Goal: Obtain resource: Obtain resource

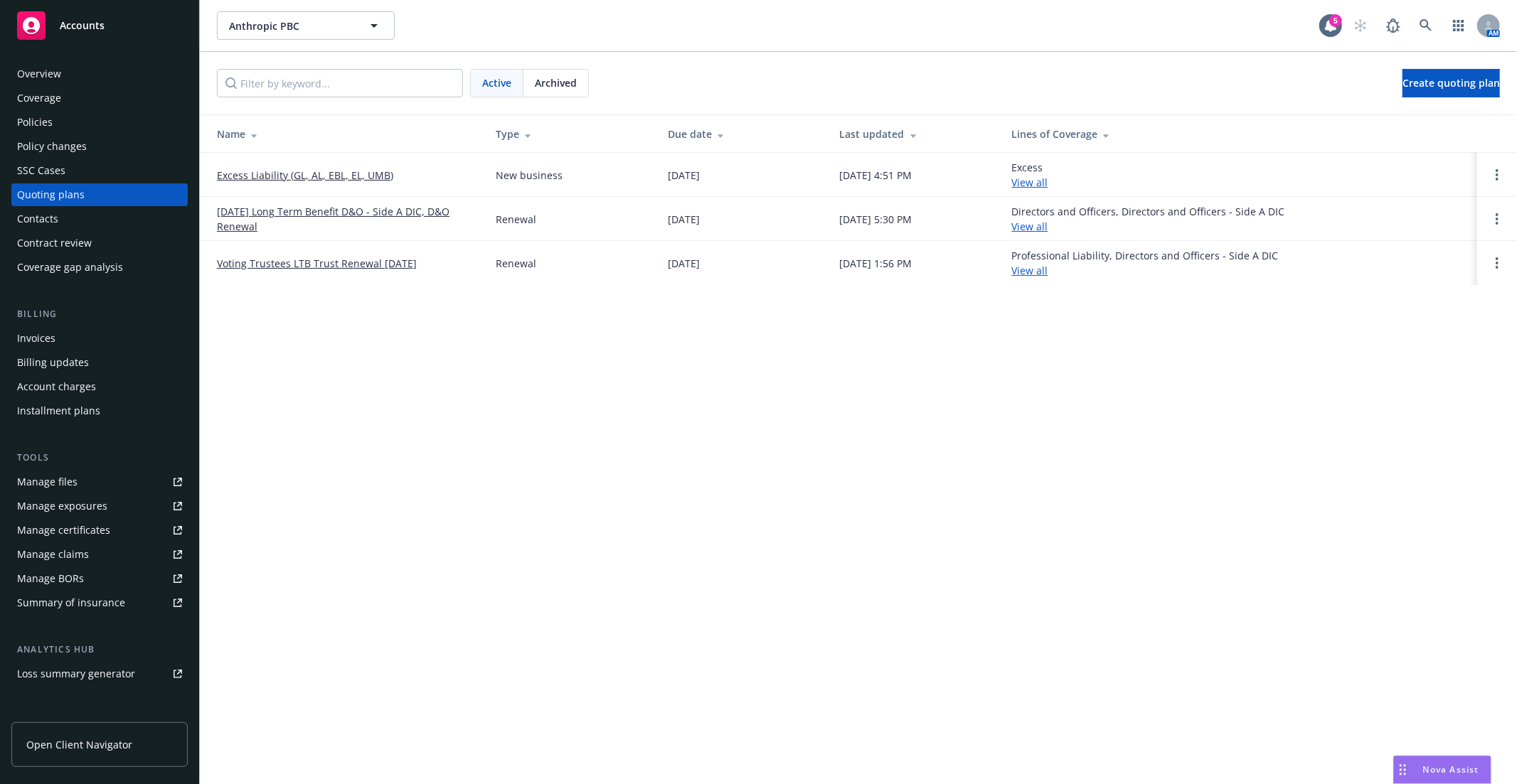
click at [52, 116] on div "Policies" at bounding box center [99, 122] width 165 height 23
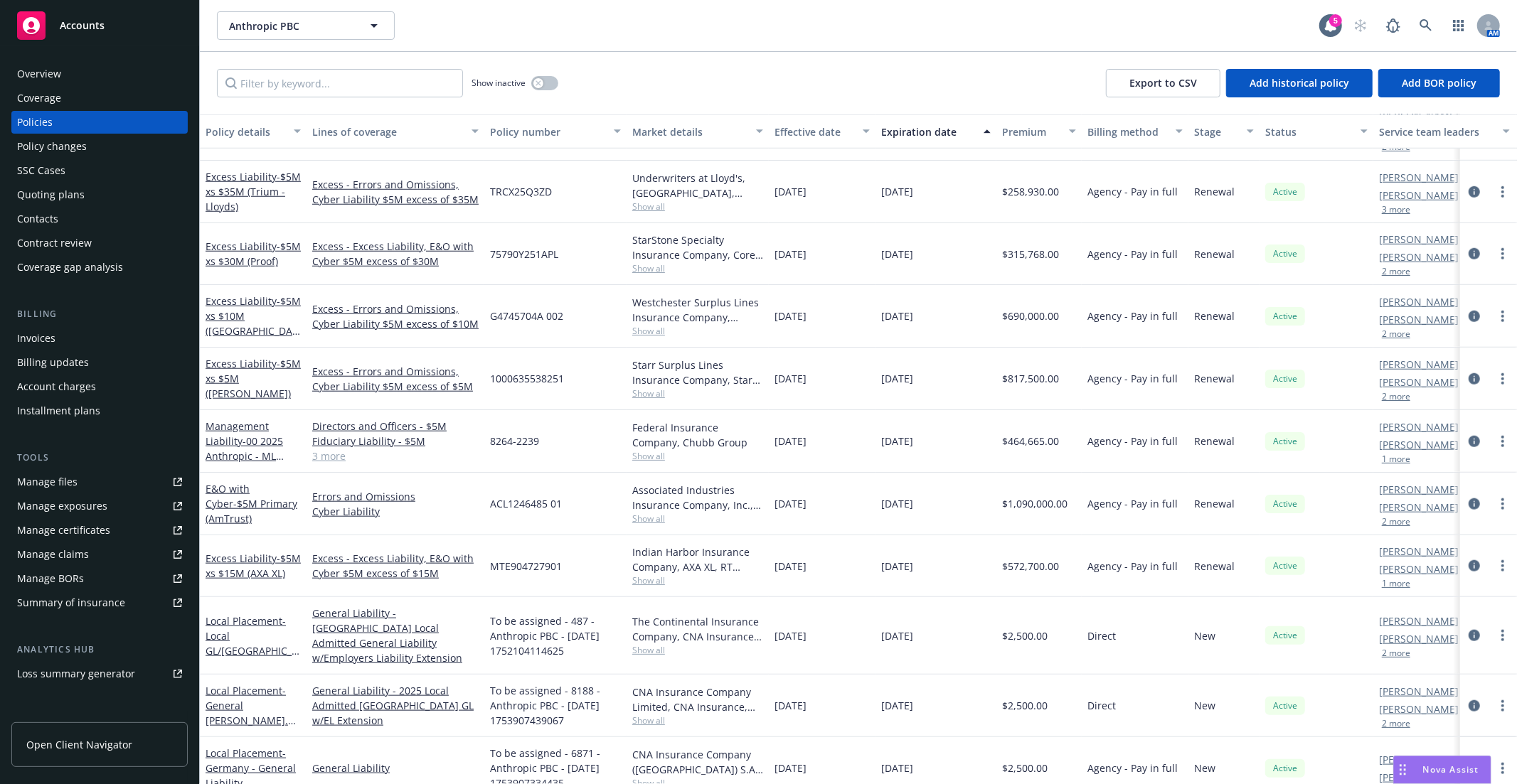
scroll to position [1016, 0]
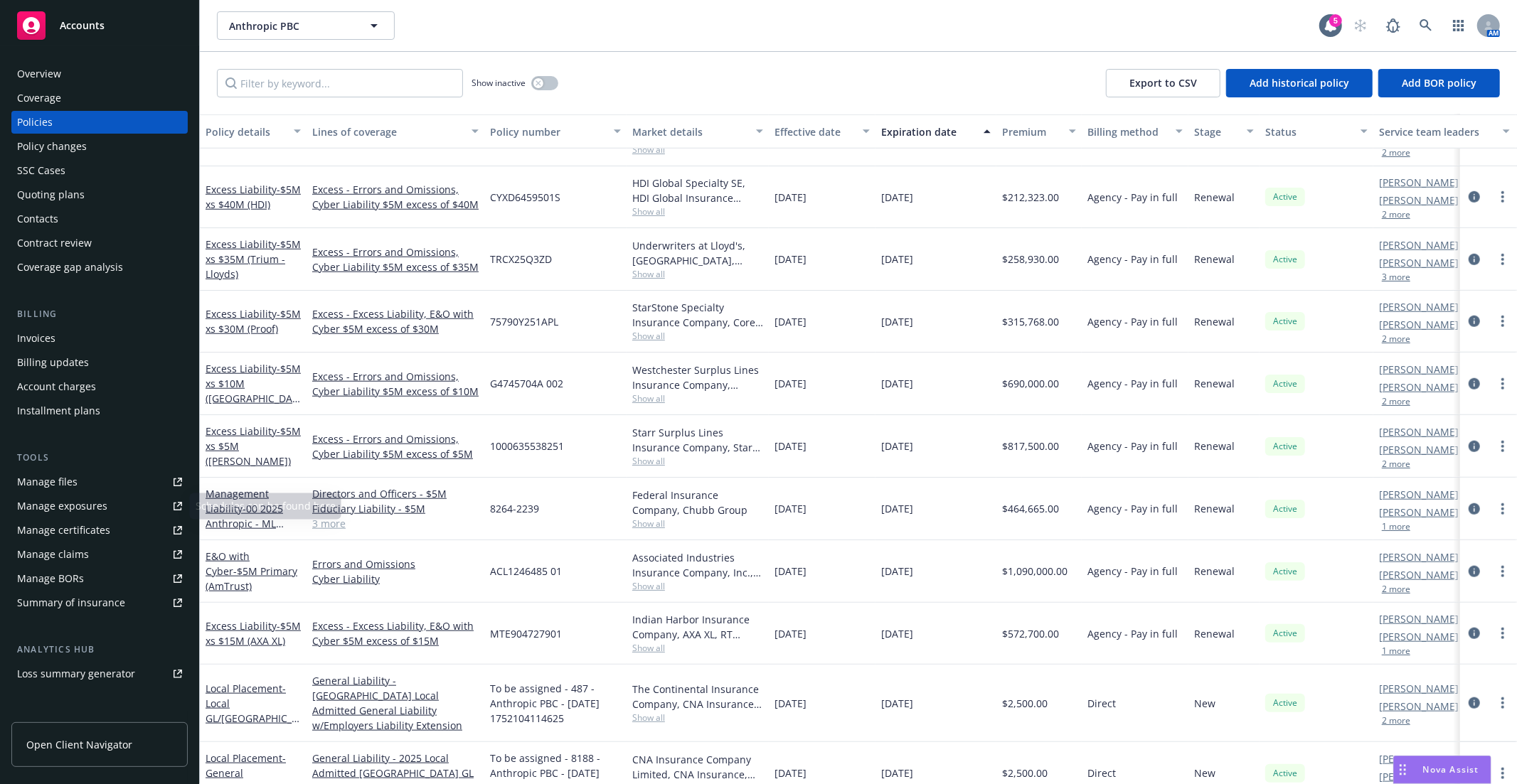
click at [40, 471] on div "Manage files" at bounding box center [47, 482] width 61 height 23
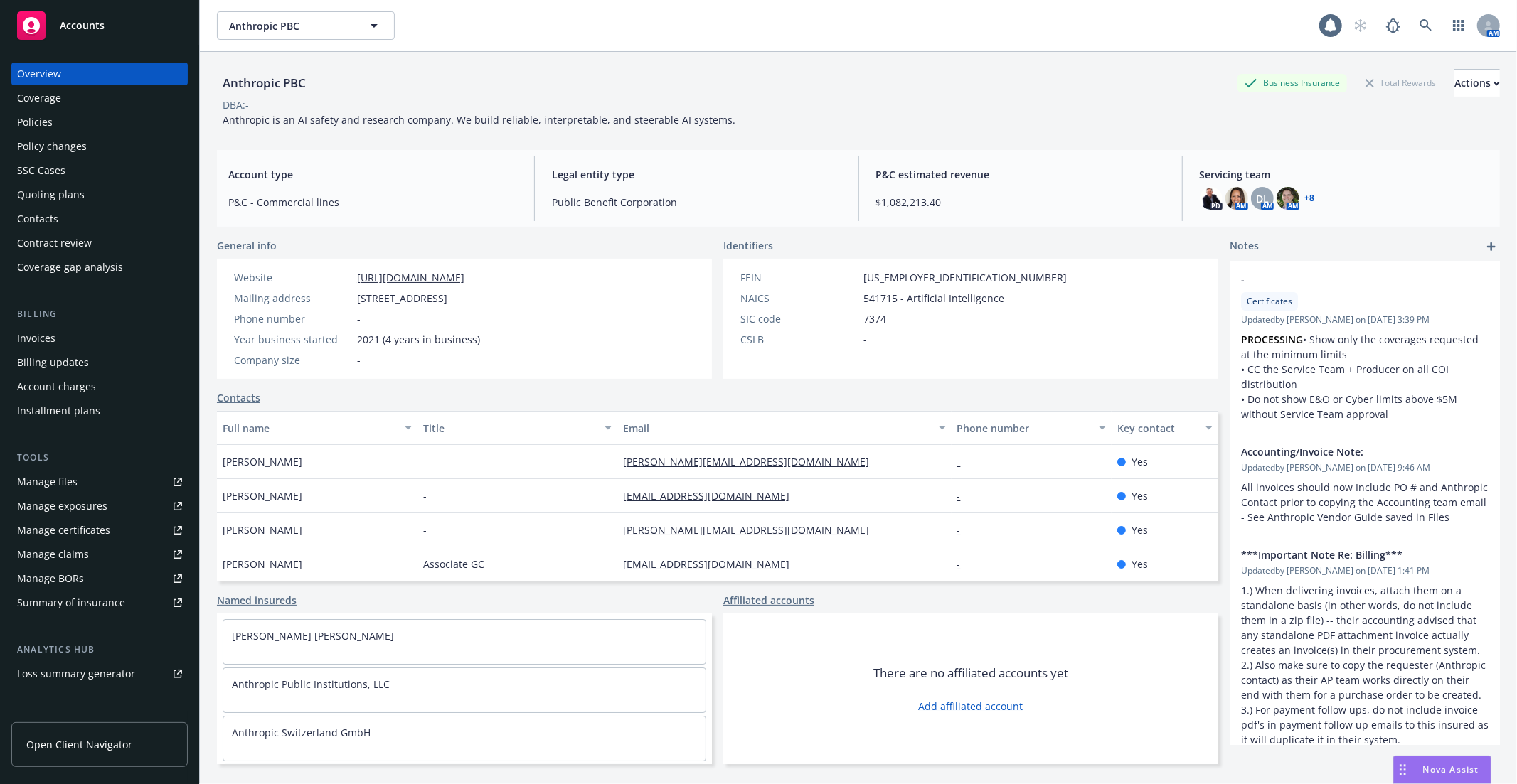
click at [43, 128] on div "Policies" at bounding box center [34, 122] width 36 height 23
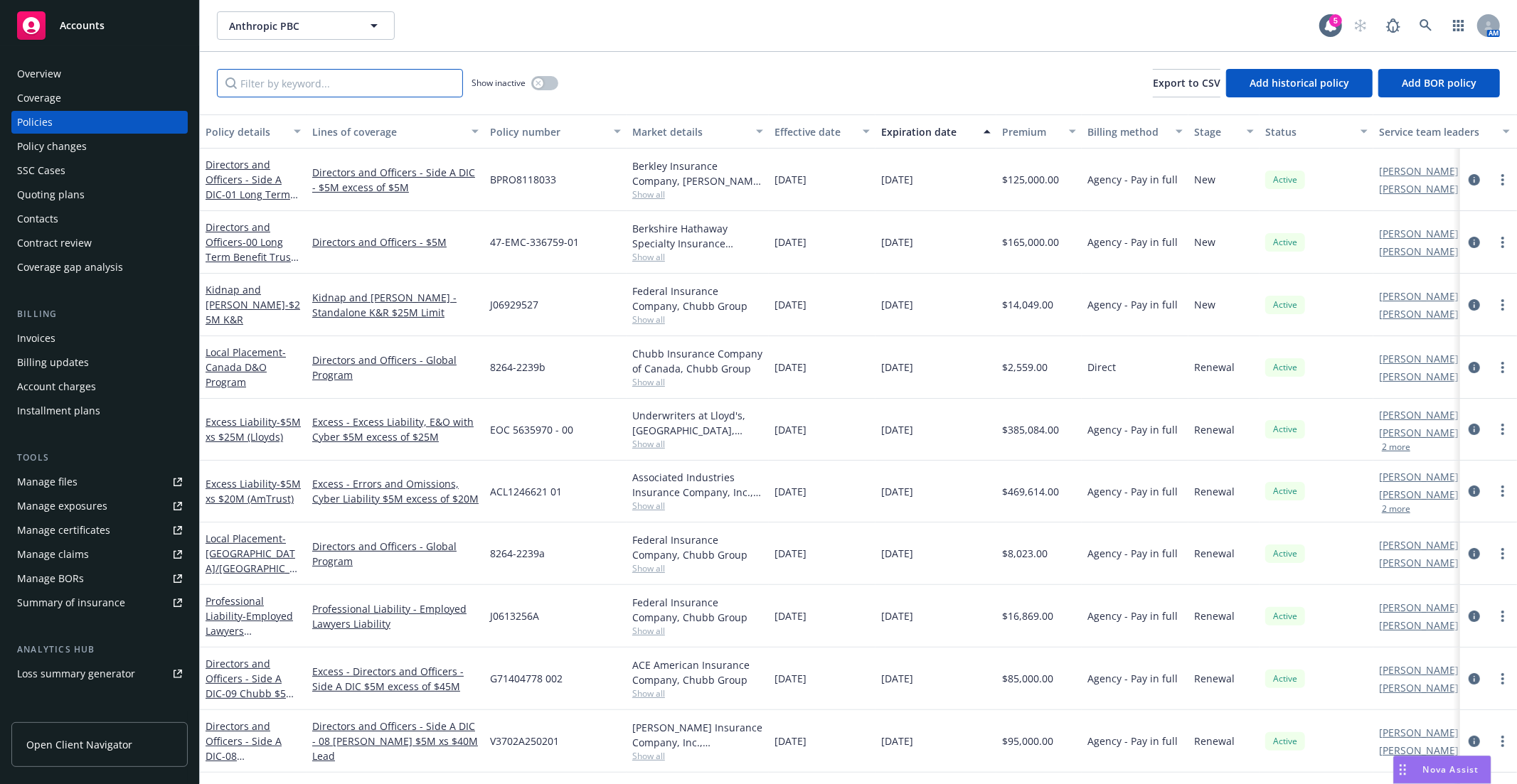
click at [370, 90] on input "Filter by keyword..." at bounding box center [340, 82] width 246 height 28
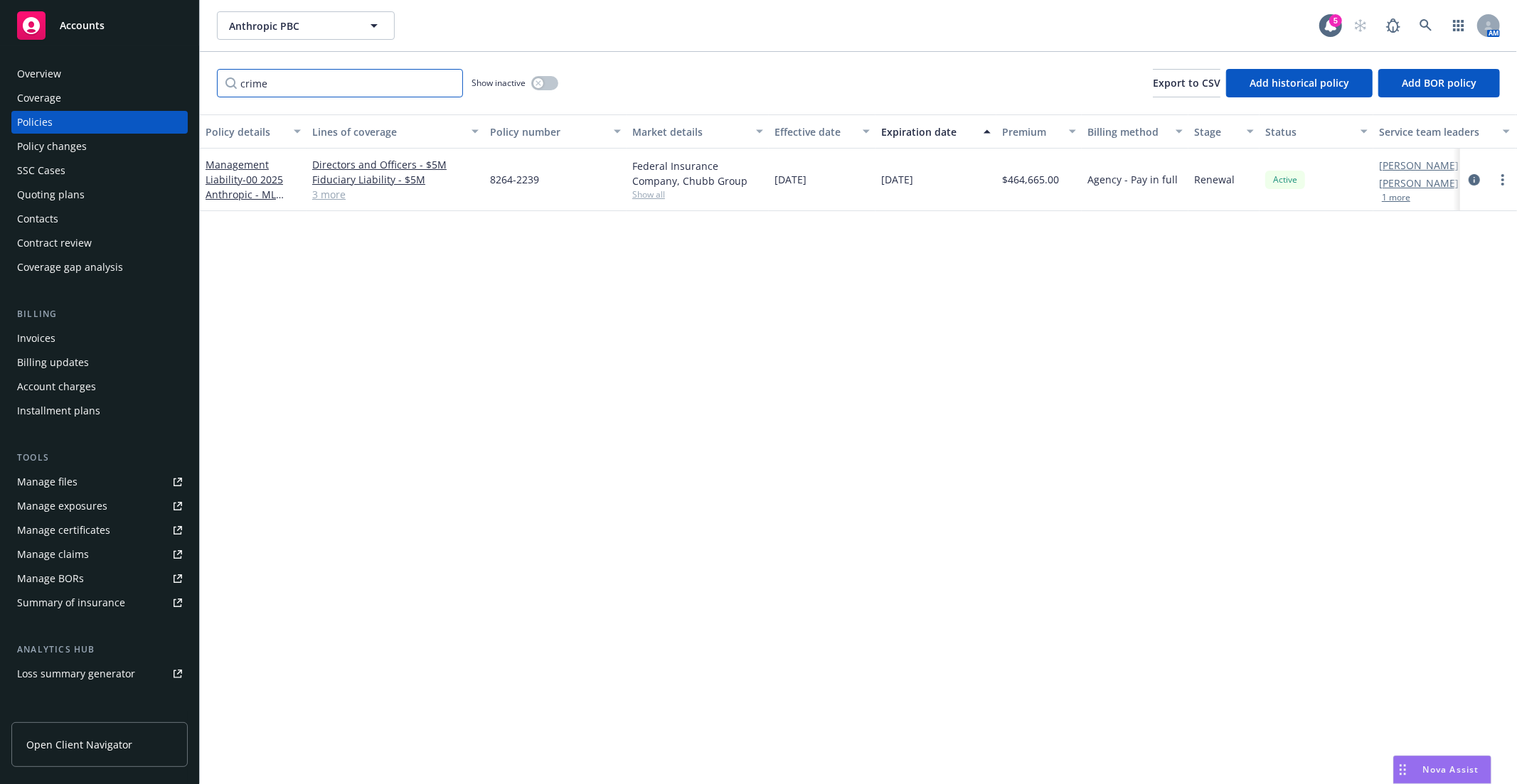
type input "crime"
click at [333, 196] on link "3 more" at bounding box center [395, 194] width 167 height 15
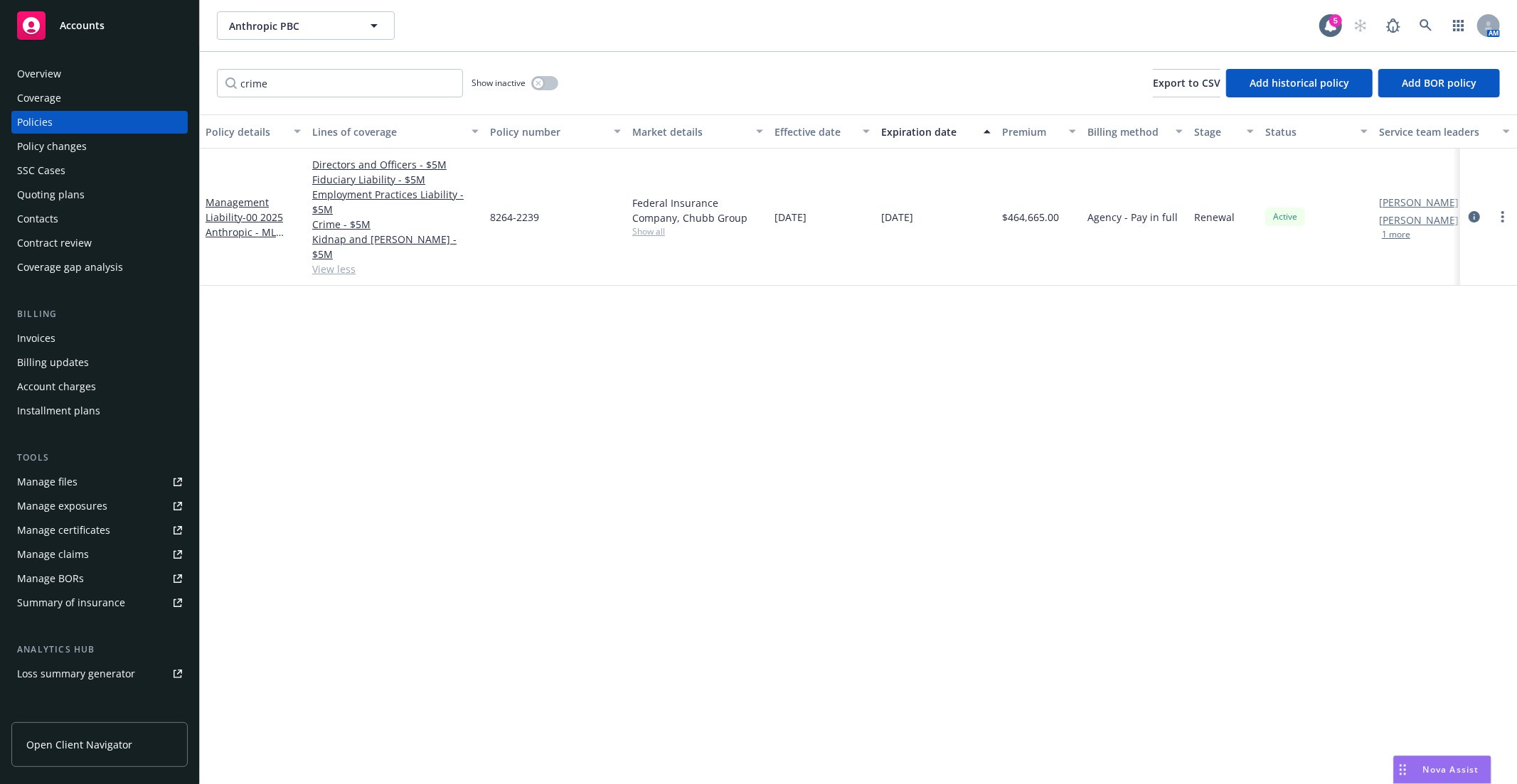
click at [68, 476] on div "Manage files" at bounding box center [47, 482] width 61 height 23
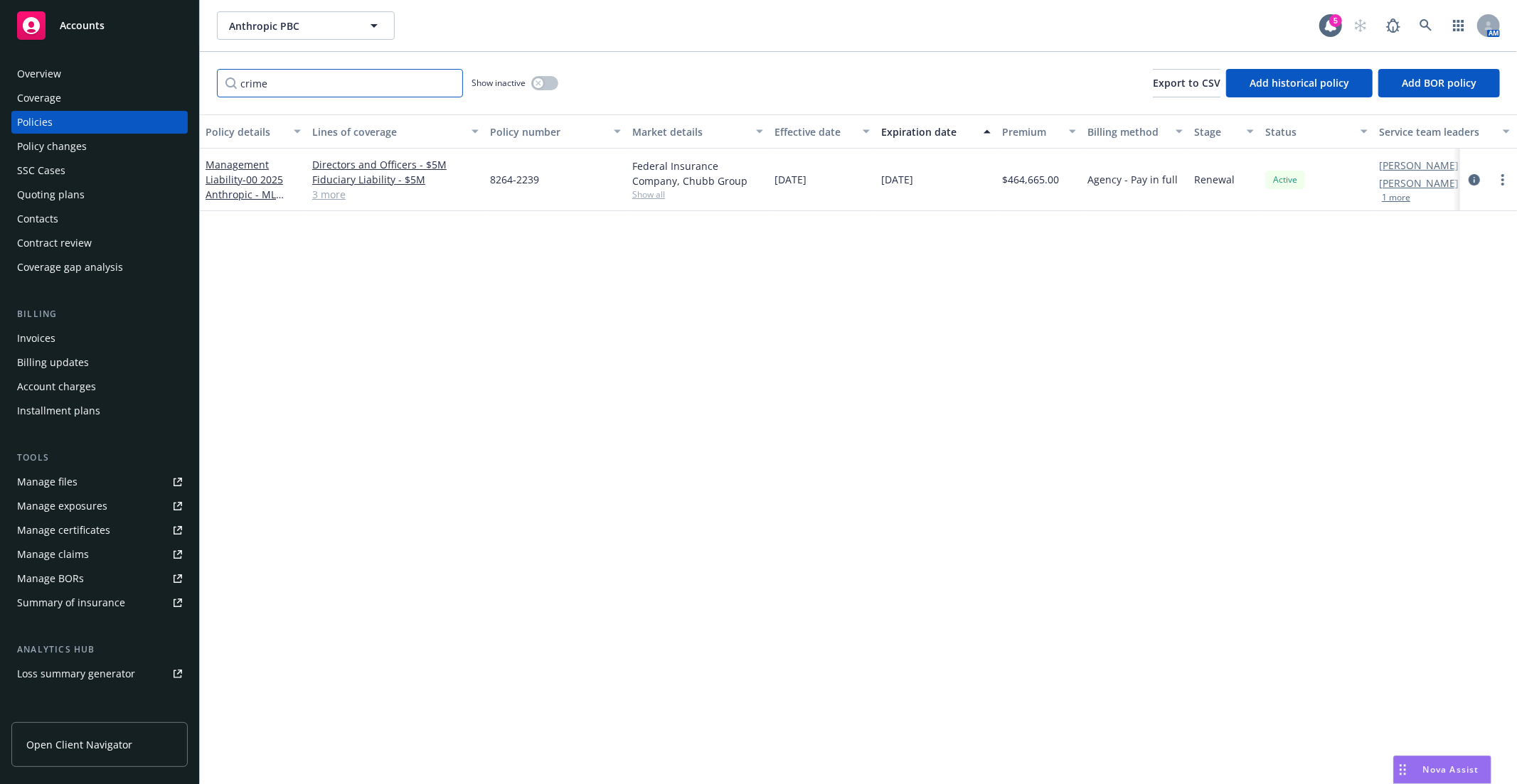
click at [448, 85] on input "crime" at bounding box center [340, 82] width 246 height 28
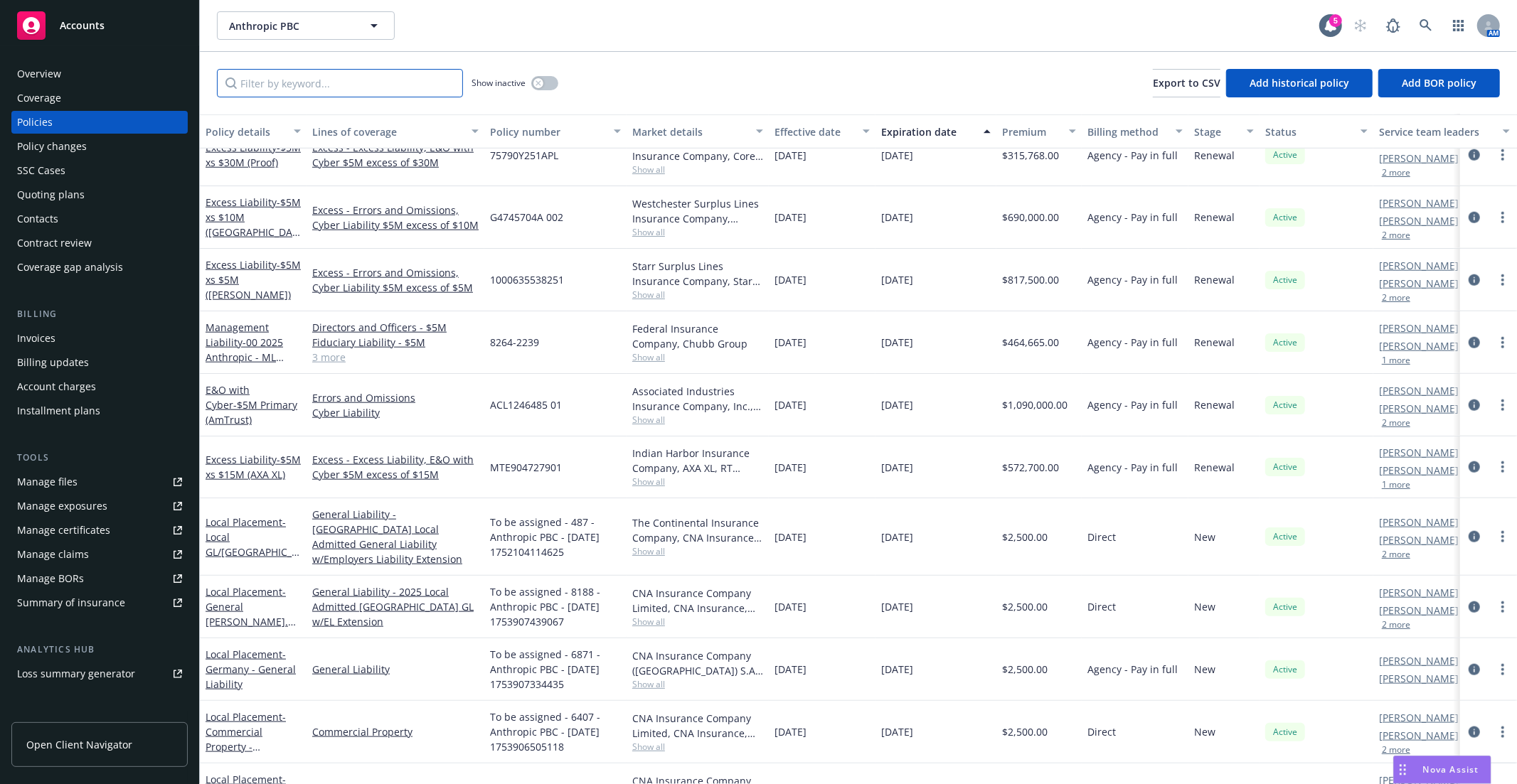
scroll to position [1184, 0]
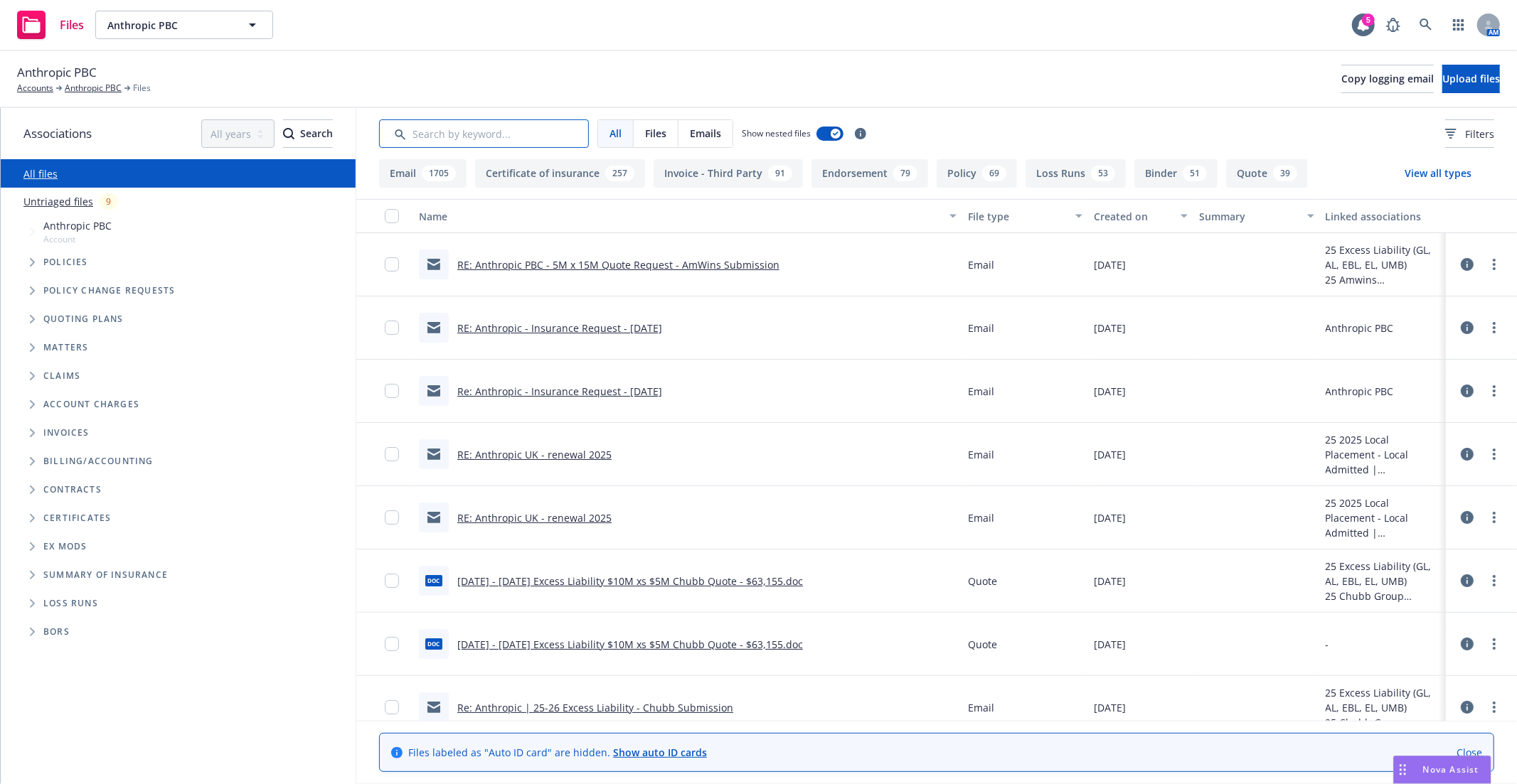
click at [485, 136] on input "Search by keyword..." at bounding box center [484, 134] width 210 height 28
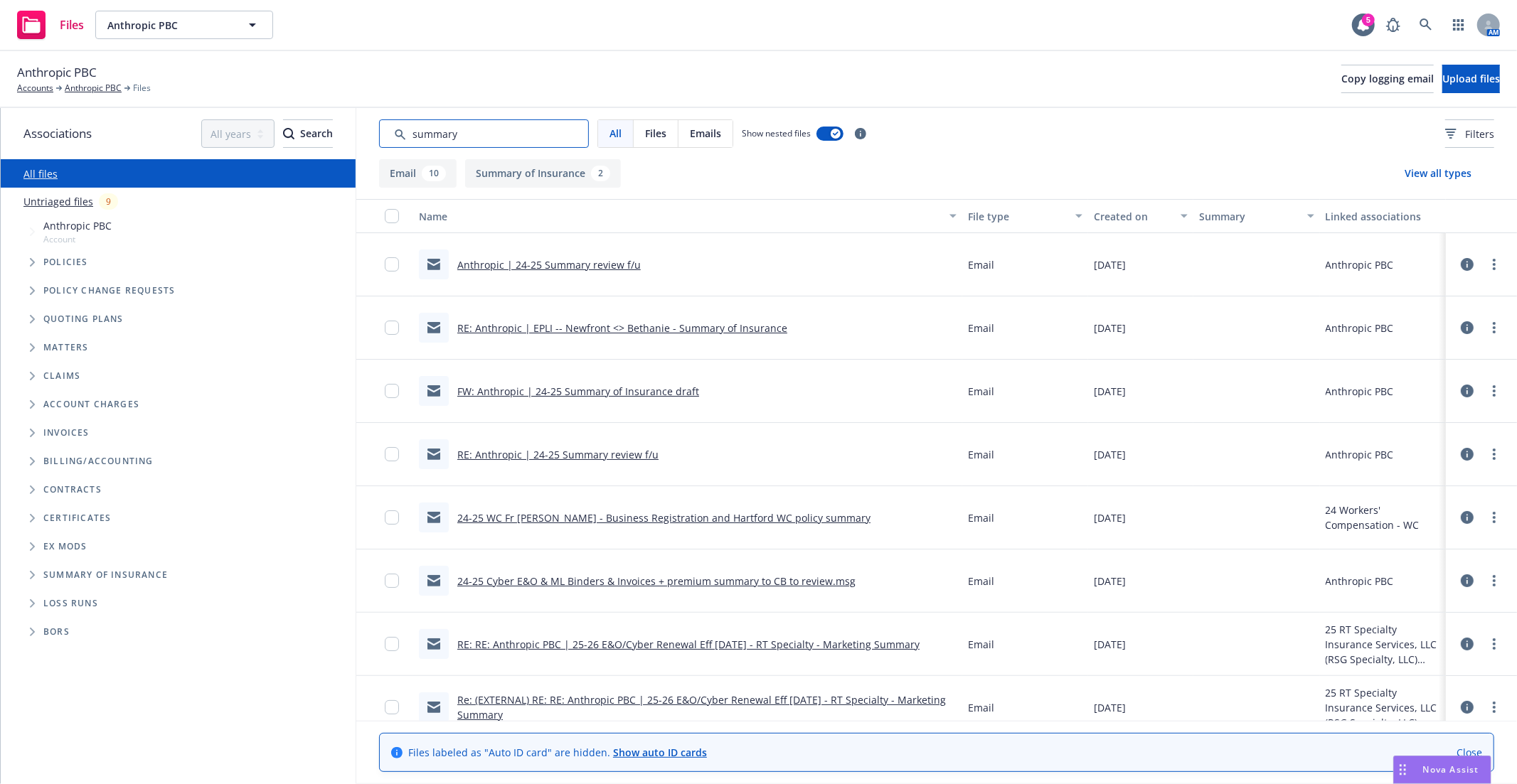
type input "summary"
click at [550, 266] on link "Anthropic | 24-25 Summary review f/u" at bounding box center [549, 264] width 183 height 13
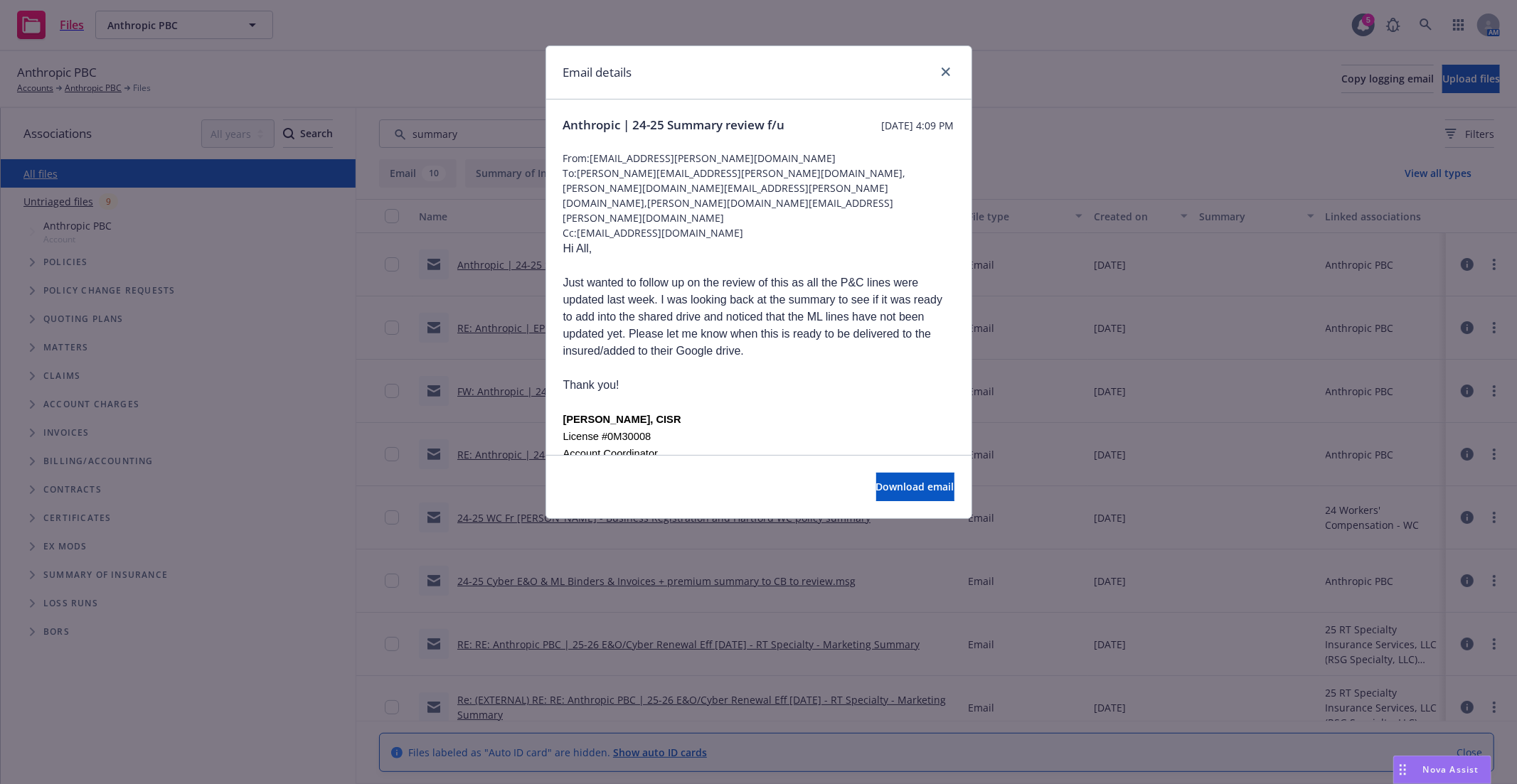
click at [946, 80] on div at bounding box center [942, 72] width 23 height 18
click at [944, 73] on icon "close" at bounding box center [946, 72] width 9 height 9
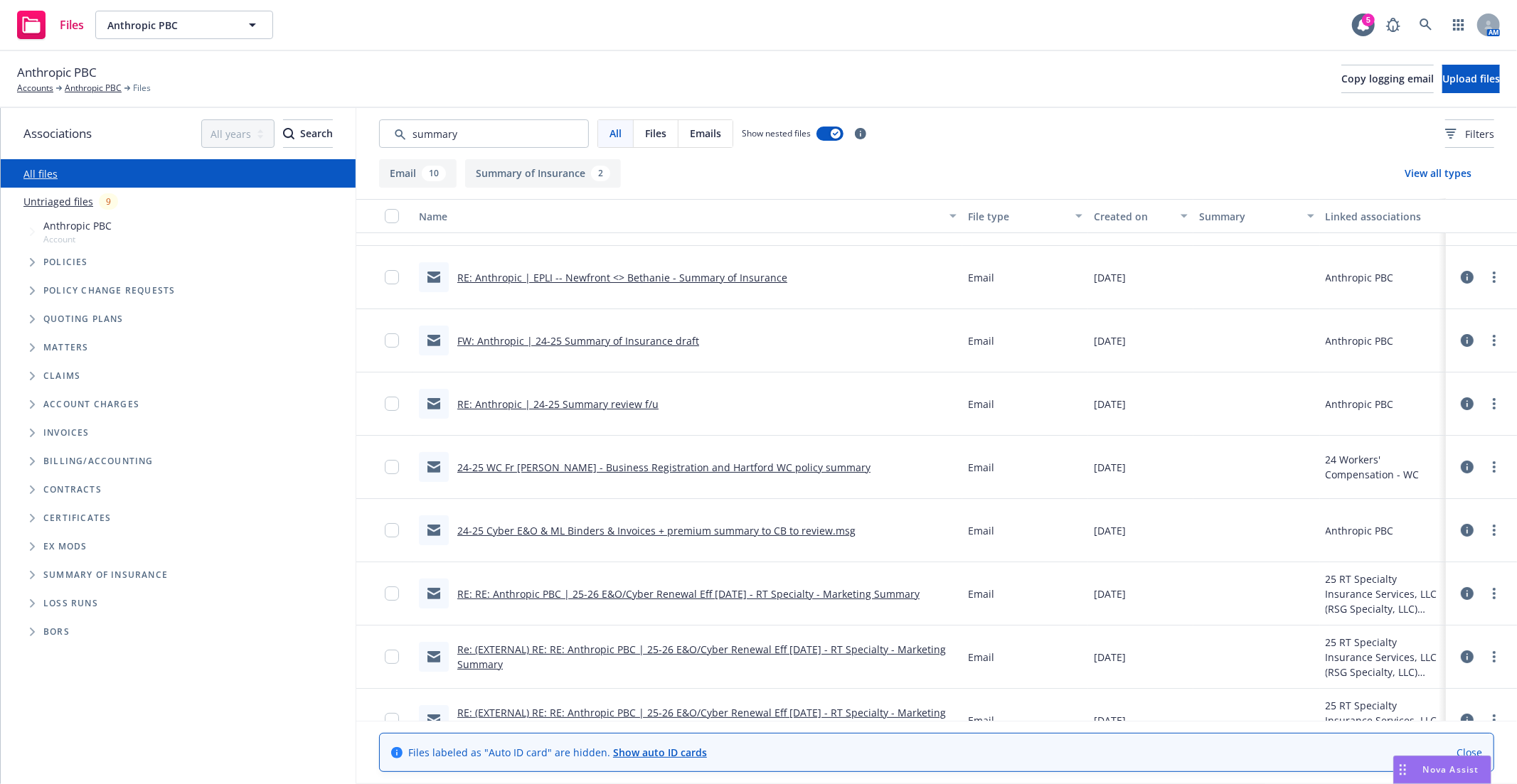
scroll to position [79, 0]
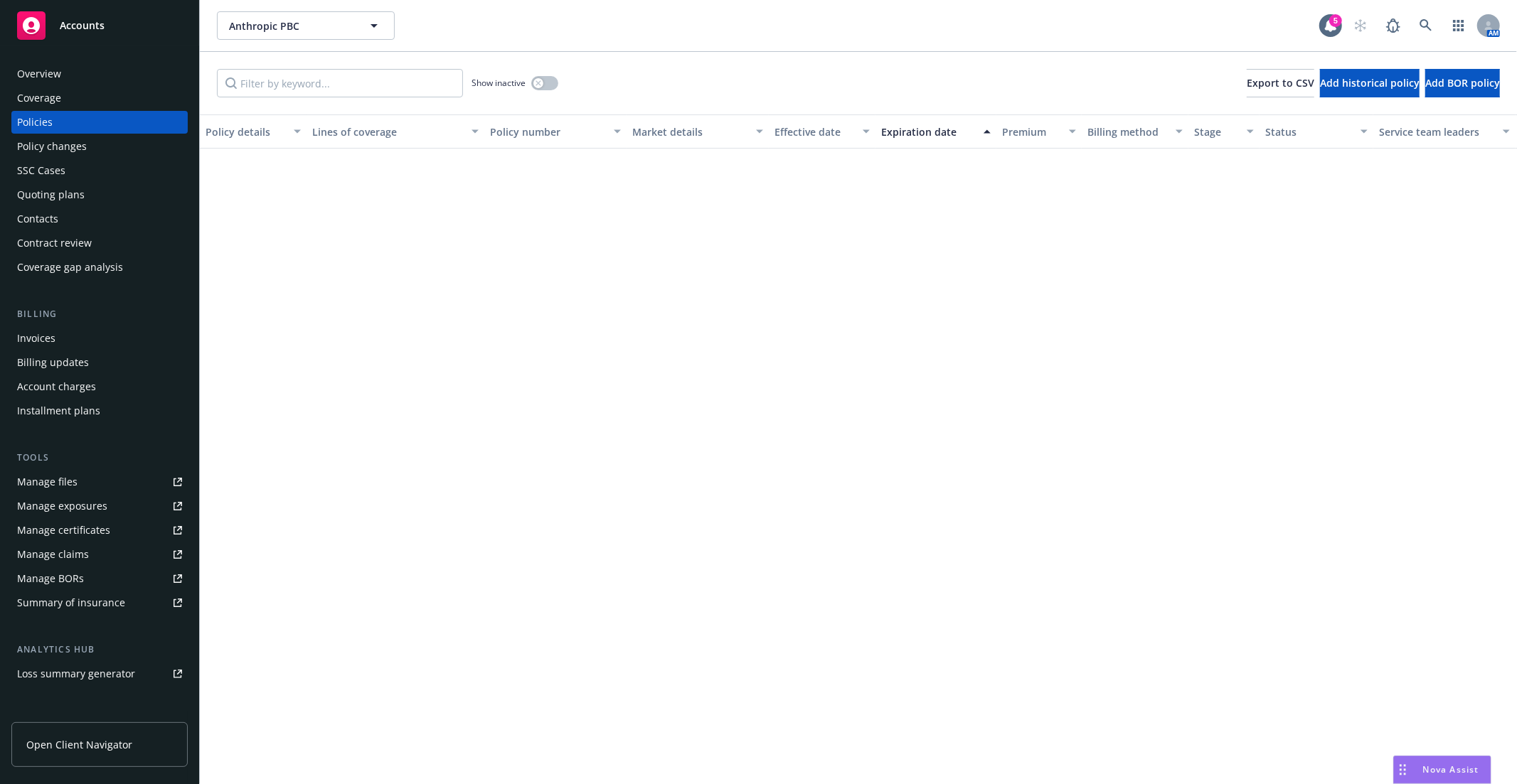
scroll to position [1016, 0]
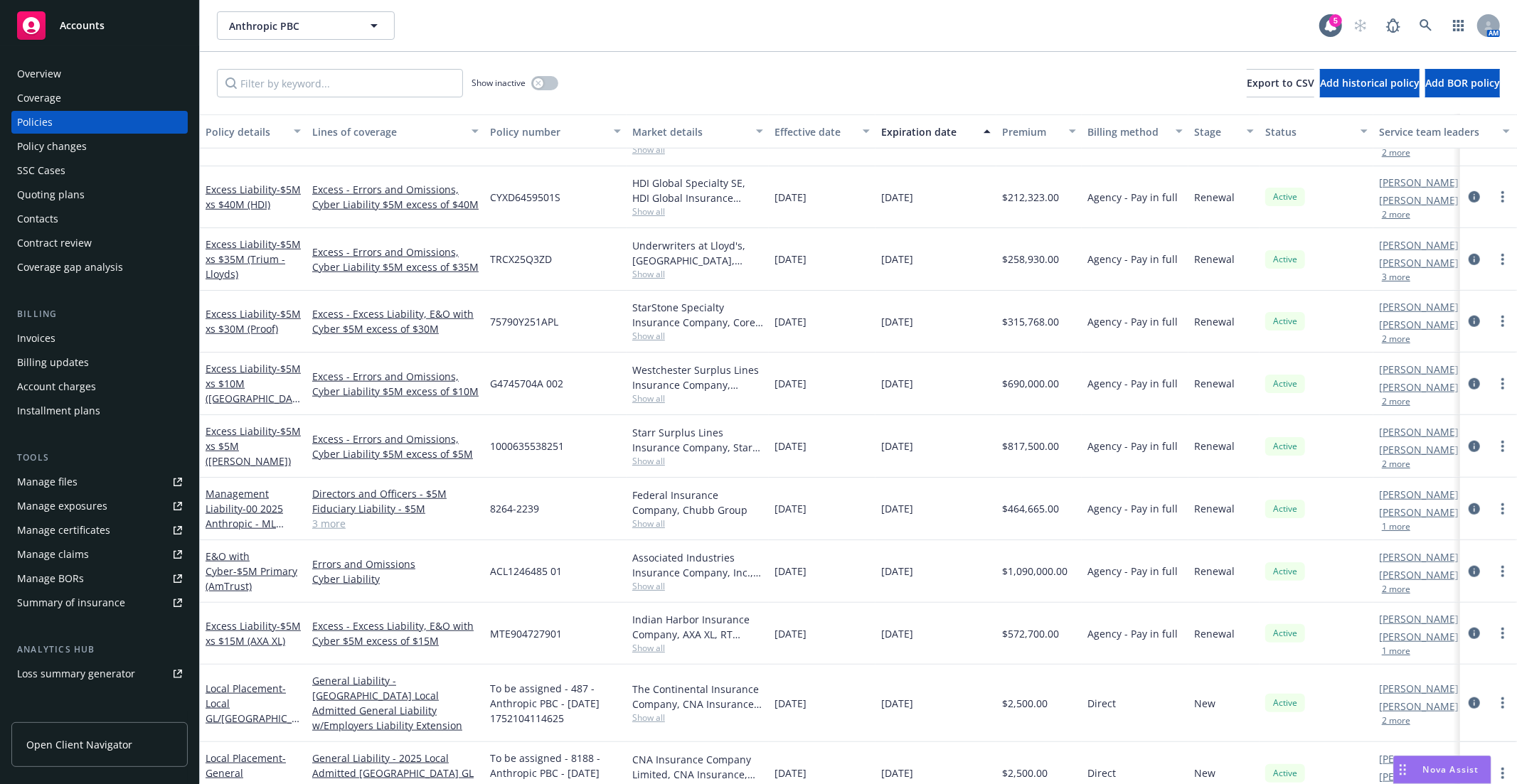
click at [46, 78] on div "Overview" at bounding box center [39, 74] width 44 height 23
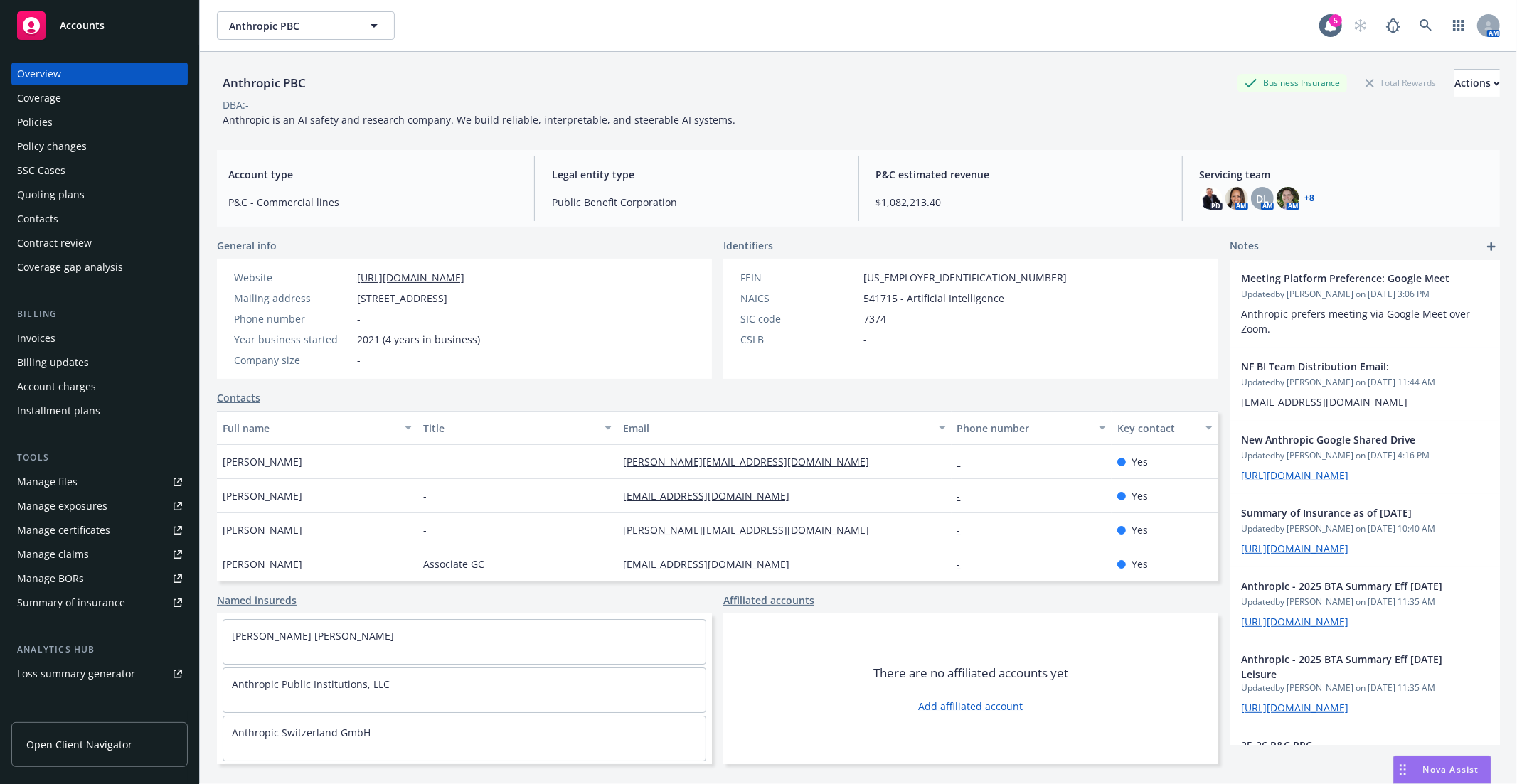
scroll to position [567, 0]
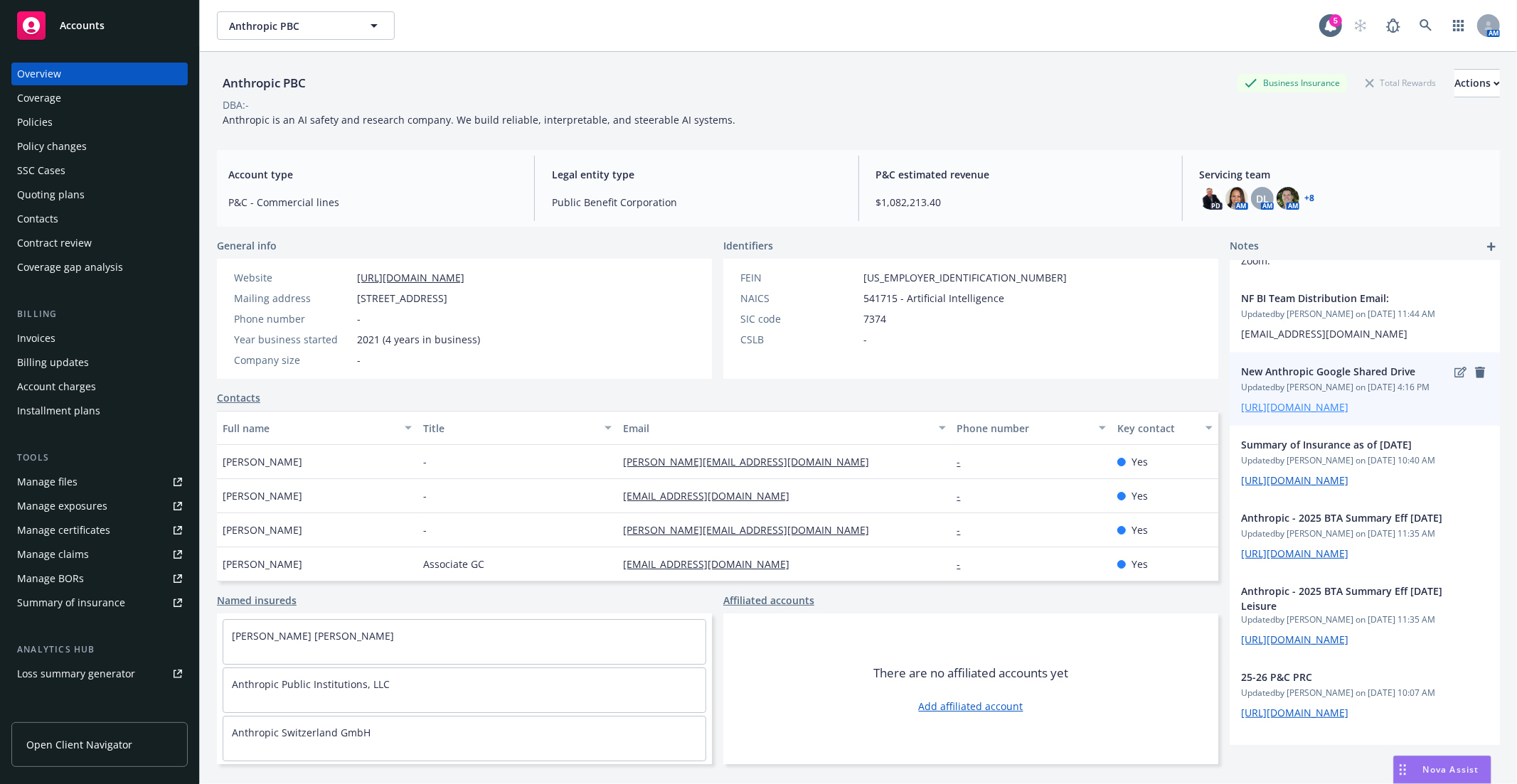
click at [1272, 414] on link "https://drive.google.com/drive/folders/1DO3gZdXNj1iLTwFL4G8sYI5EcqoPJ1Ys" at bounding box center [1294, 407] width 107 height 13
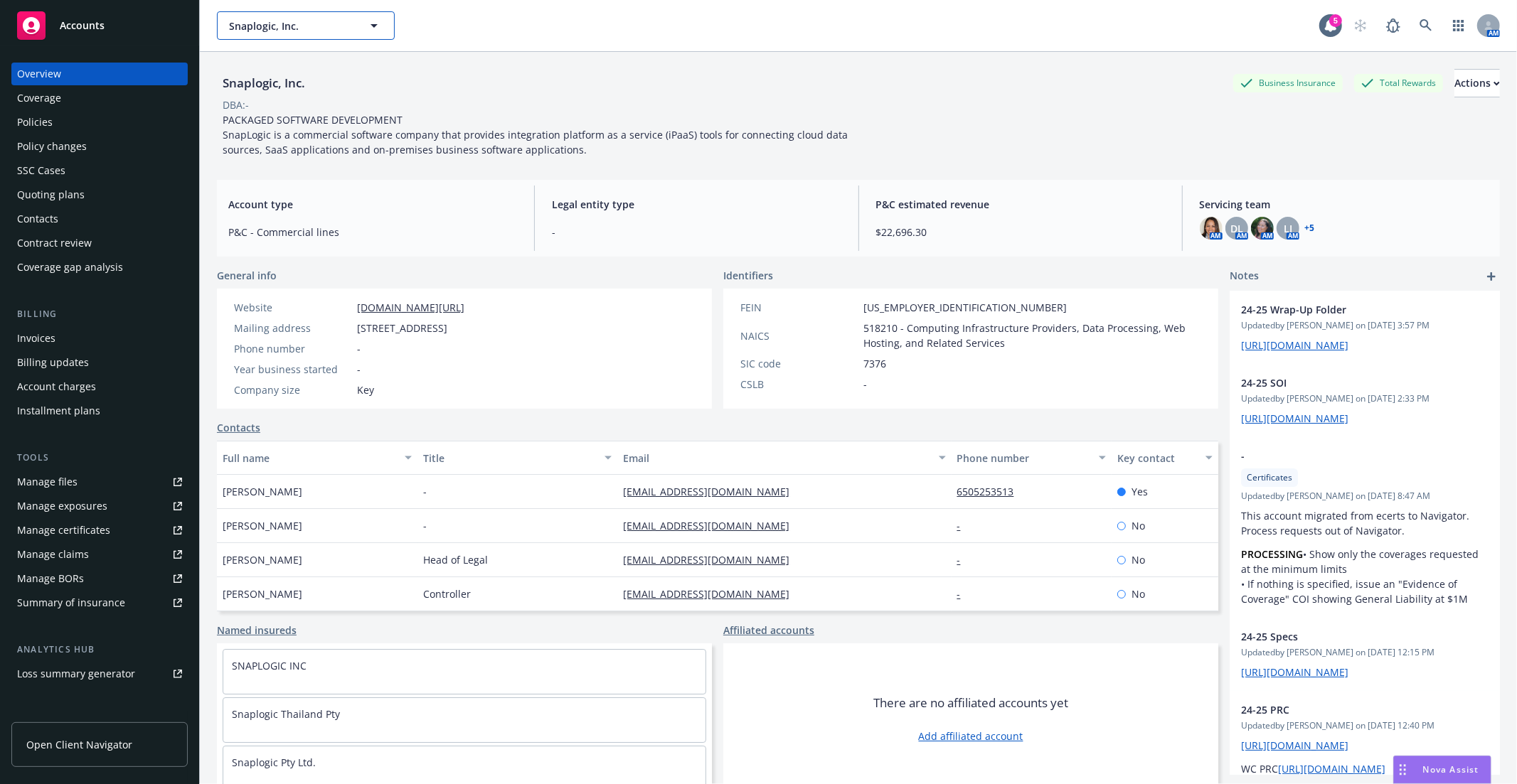
click at [279, 34] on button "Snaplogic, Inc." at bounding box center [305, 26] width 177 height 28
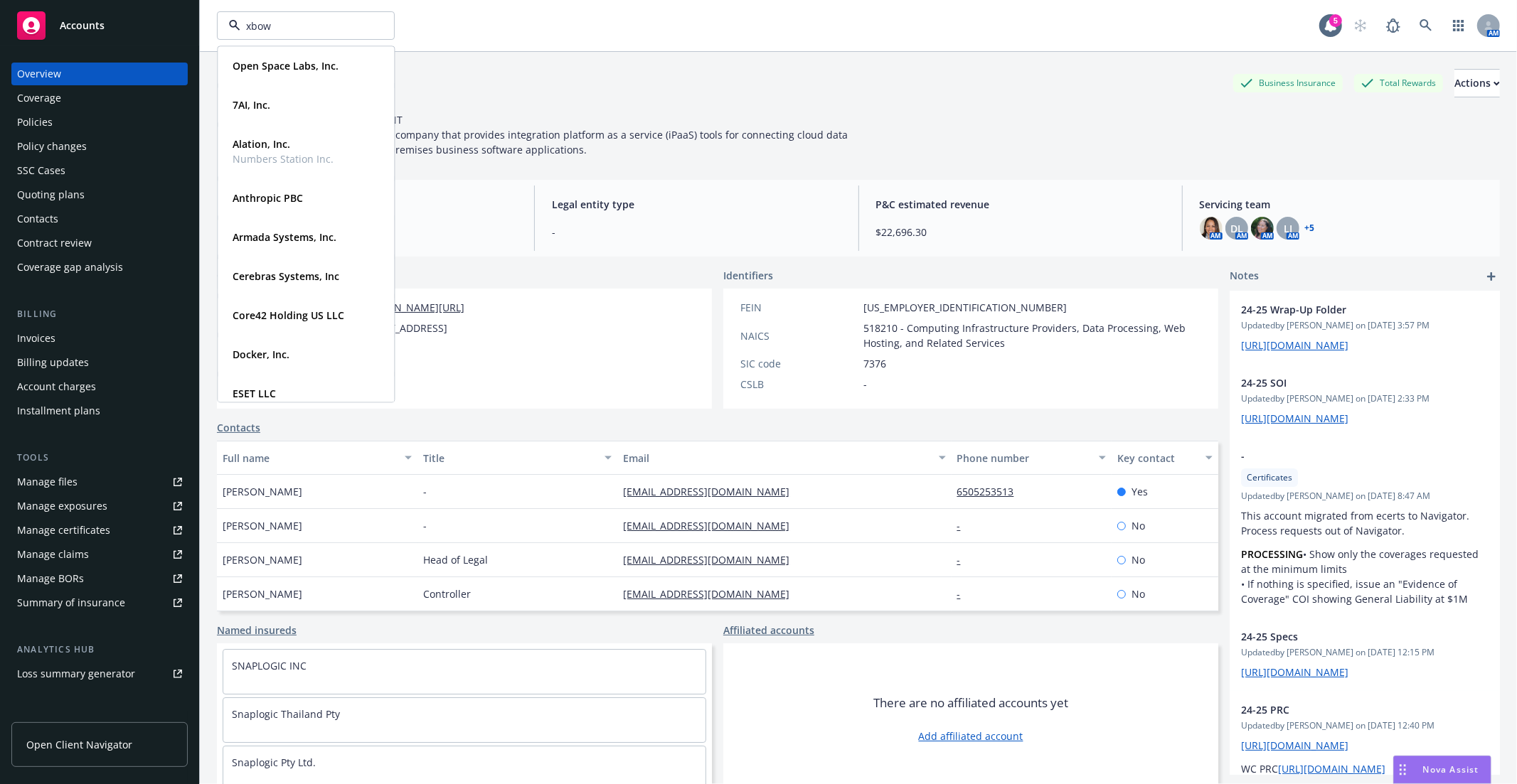
type input "xbow"
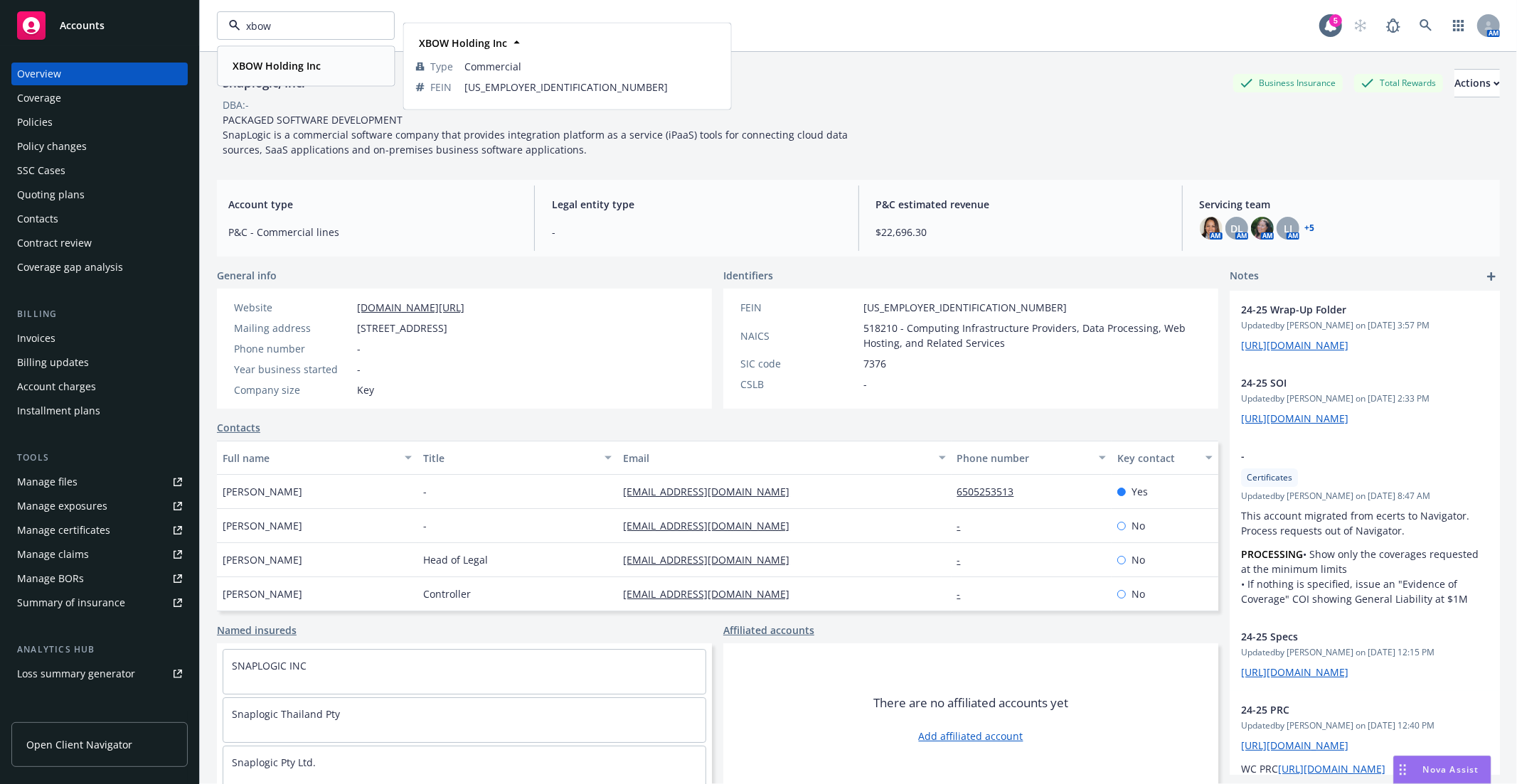
click at [289, 61] on strong "XBOW Holding Inc" at bounding box center [276, 66] width 88 height 13
